Goal: Task Accomplishment & Management: Use online tool/utility

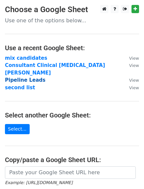
click at [33, 77] on strong "Pipeline Leads" at bounding box center [25, 80] width 40 height 6
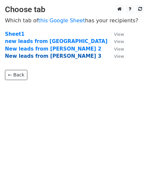
click at [35, 55] on strong "New leads from Mikki 3" at bounding box center [53, 56] width 96 height 6
